Goal: Information Seeking & Learning: Learn about a topic

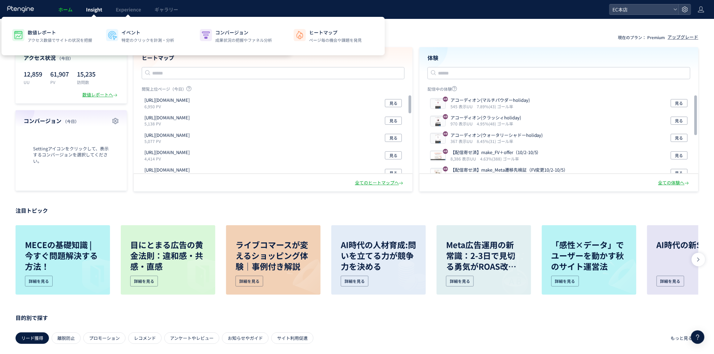
click at [103, 13] on link "Insight" at bounding box center [94, 9] width 30 height 19
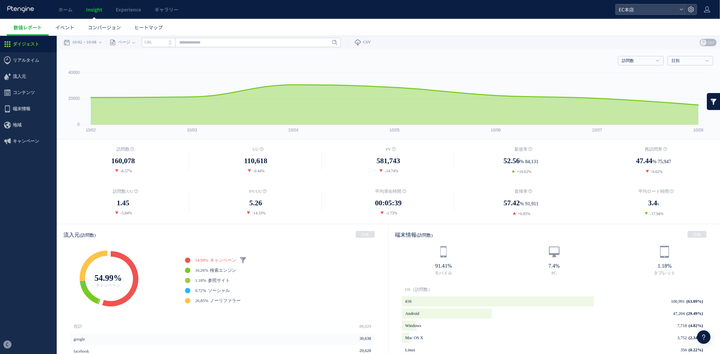
click at [707, 105] on link at bounding box center [713, 101] width 13 height 17
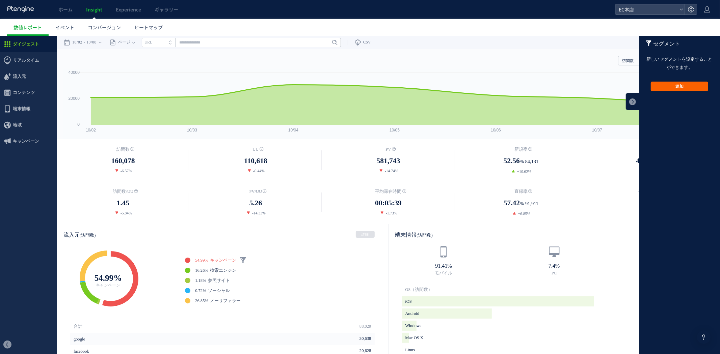
click at [672, 84] on button "追加" at bounding box center [679, 85] width 57 height 9
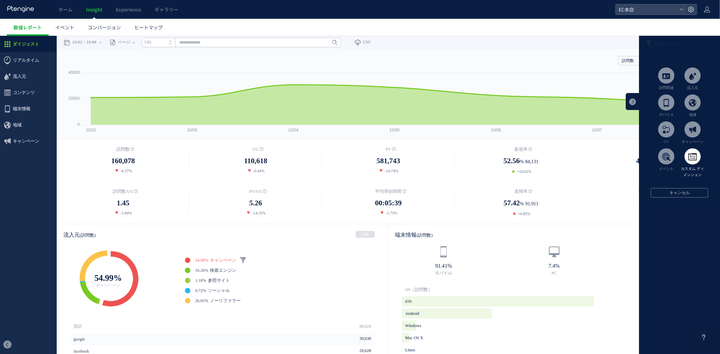
click at [688, 162] on span at bounding box center [692, 156] width 16 height 16
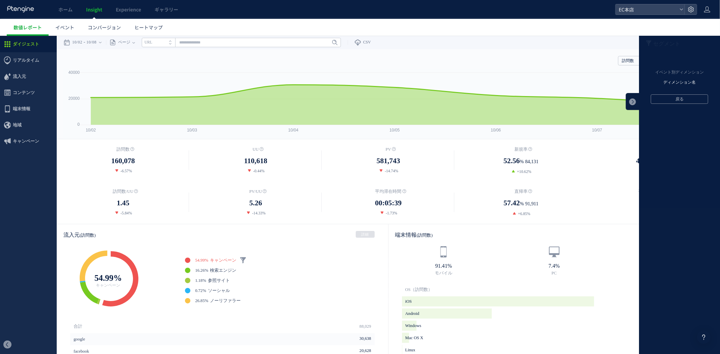
click at [667, 81] on li "ディメンション名" at bounding box center [679, 82] width 71 height 10
click at [674, 145] on button "戻る" at bounding box center [679, 145] width 57 height 9
click at [673, 95] on button "戻る" at bounding box center [679, 98] width 57 height 9
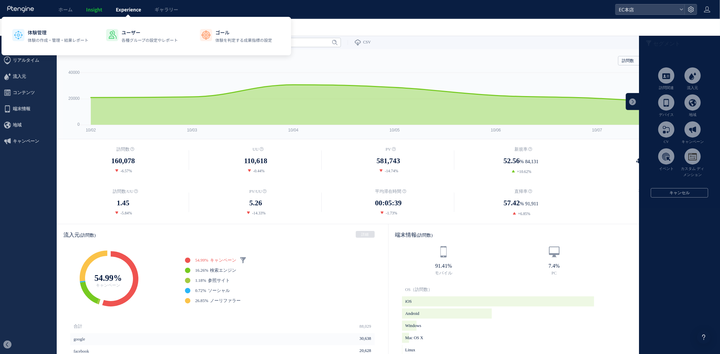
click at [120, 8] on span "Experience" at bounding box center [128, 9] width 25 height 7
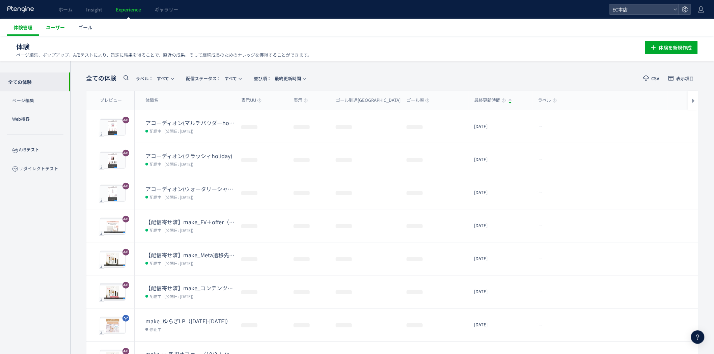
click at [54, 31] on link "ユーザー" at bounding box center [55, 27] width 32 height 17
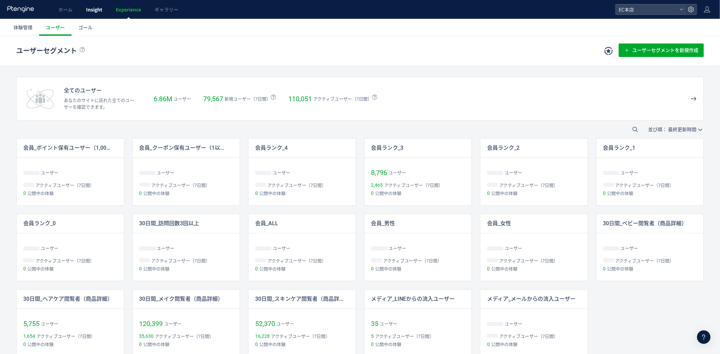
click at [82, 5] on link "Insight" at bounding box center [94, 9] width 30 height 19
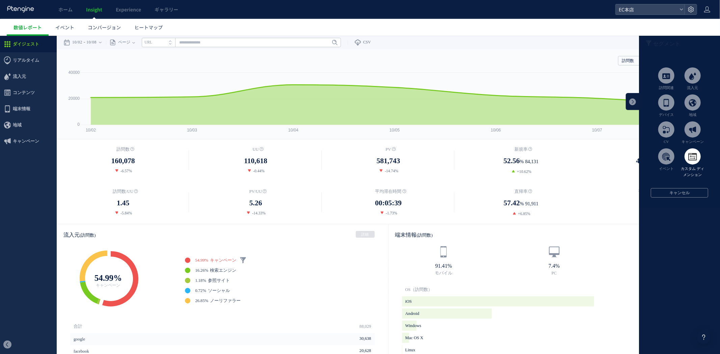
click at [685, 152] on span at bounding box center [692, 156] width 16 height 16
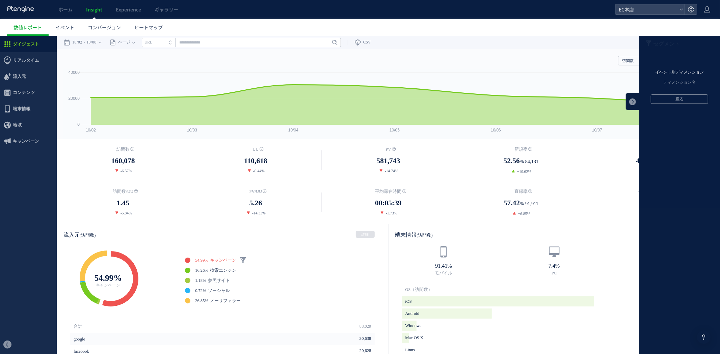
click at [664, 76] on li "イベント別ディメンション" at bounding box center [679, 72] width 71 height 10
click at [651, 99] on li "order_total(order_checkout)" at bounding box center [679, 98] width 71 height 10
click at [646, 102] on label "以下のすべて" at bounding box center [679, 99] width 67 height 5
click at [646, 250] on label "0" at bounding box center [679, 249] width 67 height 5
click at [691, 314] on button "OK" at bounding box center [679, 315] width 57 height 9
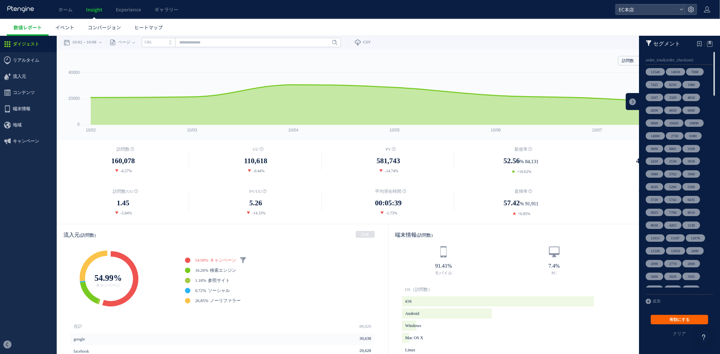
click at [672, 321] on button "有効にする" at bounding box center [679, 319] width 57 height 9
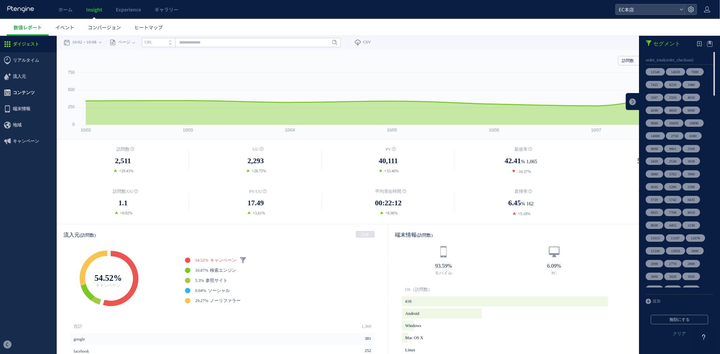
click at [25, 90] on span "コンテンツ" at bounding box center [24, 92] width 22 height 16
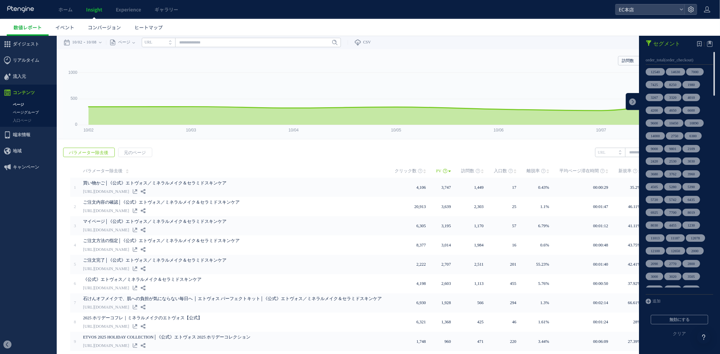
click at [25, 113] on link "ページグループ" at bounding box center [28, 112] width 57 height 8
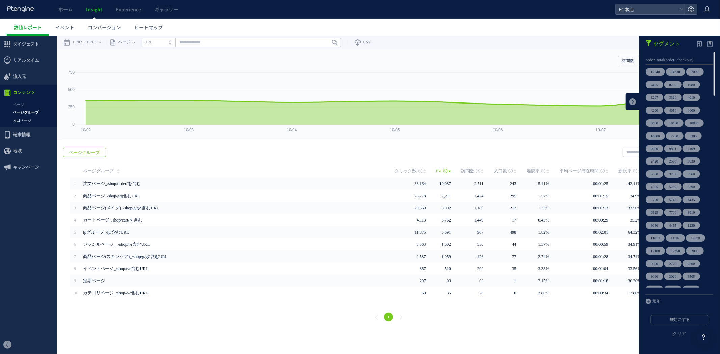
click at [18, 119] on link "入口ページ" at bounding box center [28, 120] width 57 height 8
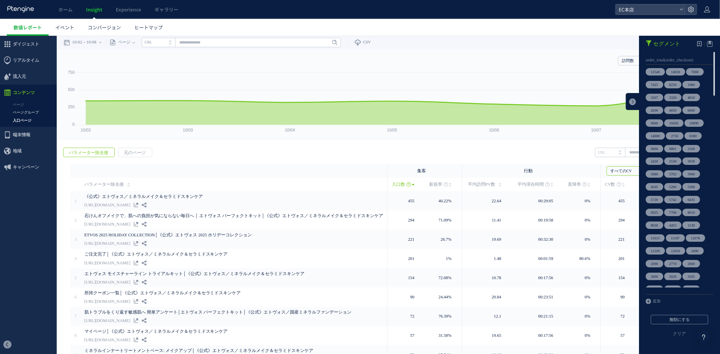
click at [15, 113] on link "ページグループ" at bounding box center [28, 112] width 57 height 8
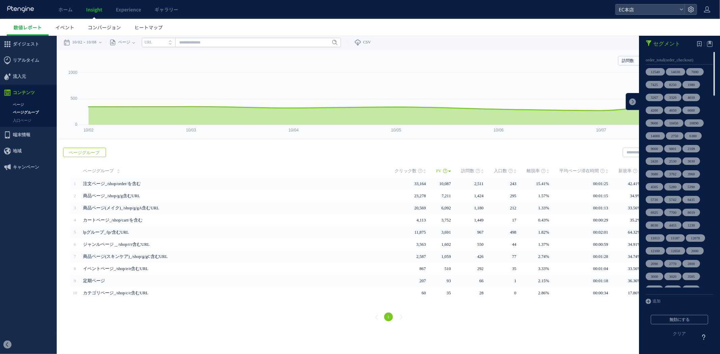
click at [18, 106] on link "ページ" at bounding box center [28, 105] width 57 height 8
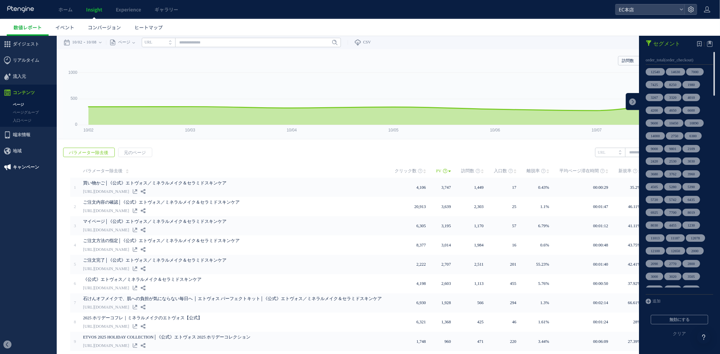
click at [24, 167] on span "キャンペーン" at bounding box center [26, 167] width 26 height 16
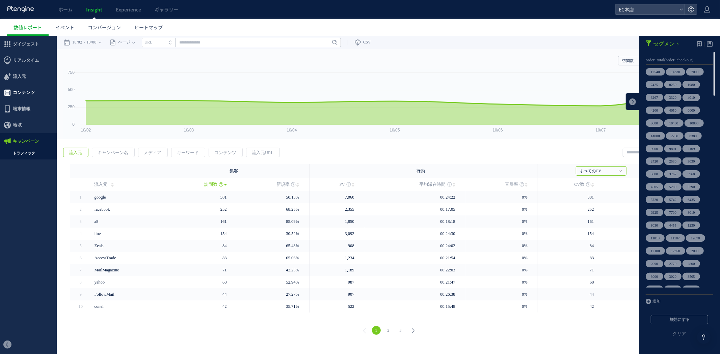
click at [27, 95] on span "コンテンツ" at bounding box center [24, 92] width 22 height 16
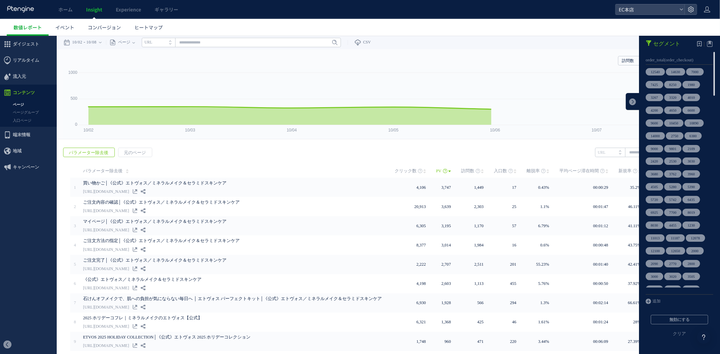
click at [24, 118] on link "入口ページ" at bounding box center [28, 120] width 57 height 8
